Goal: Find specific page/section: Find specific page/section

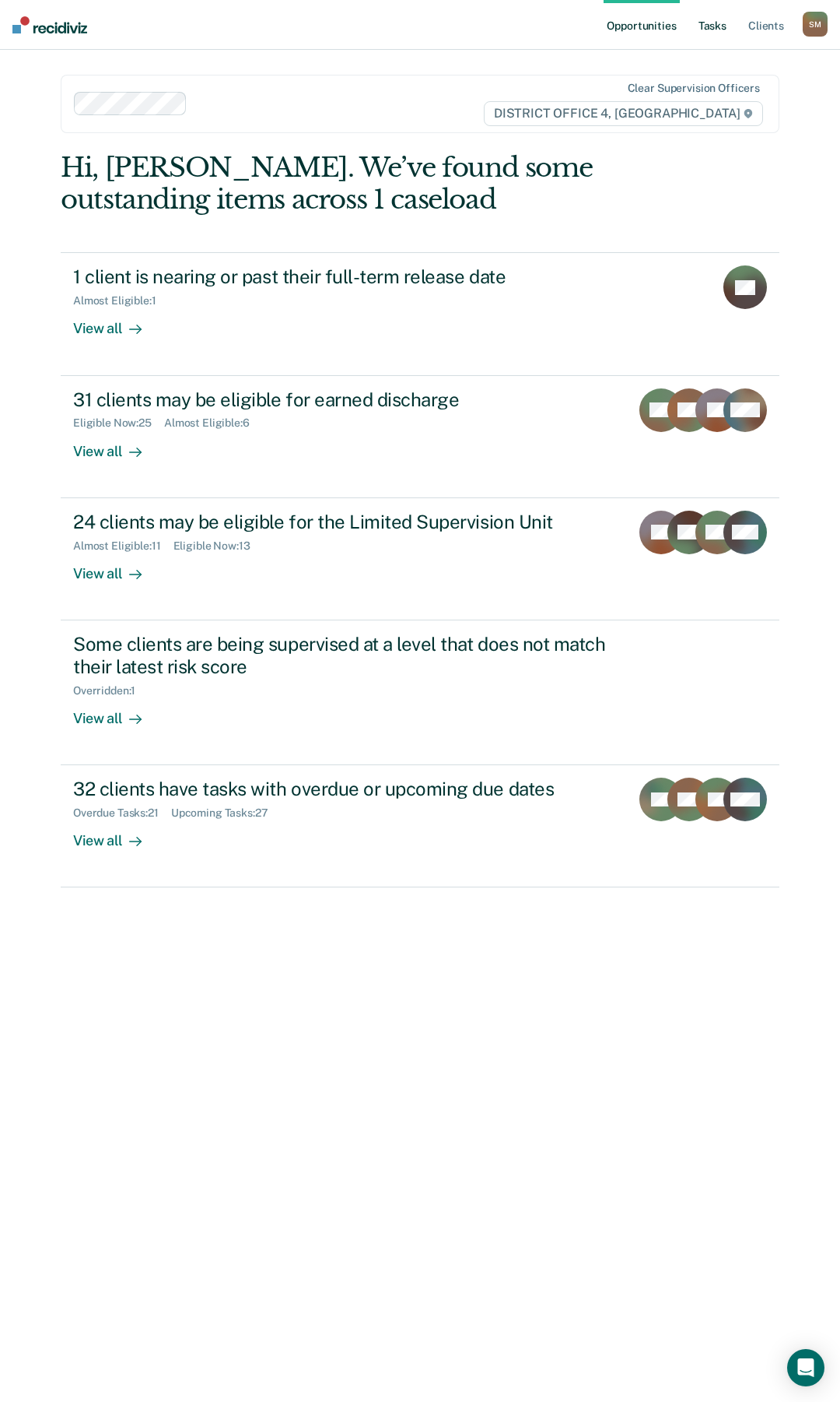
click at [708, 22] on link "Tasks" at bounding box center [713, 25] width 34 height 50
